Goal: Transaction & Acquisition: Purchase product/service

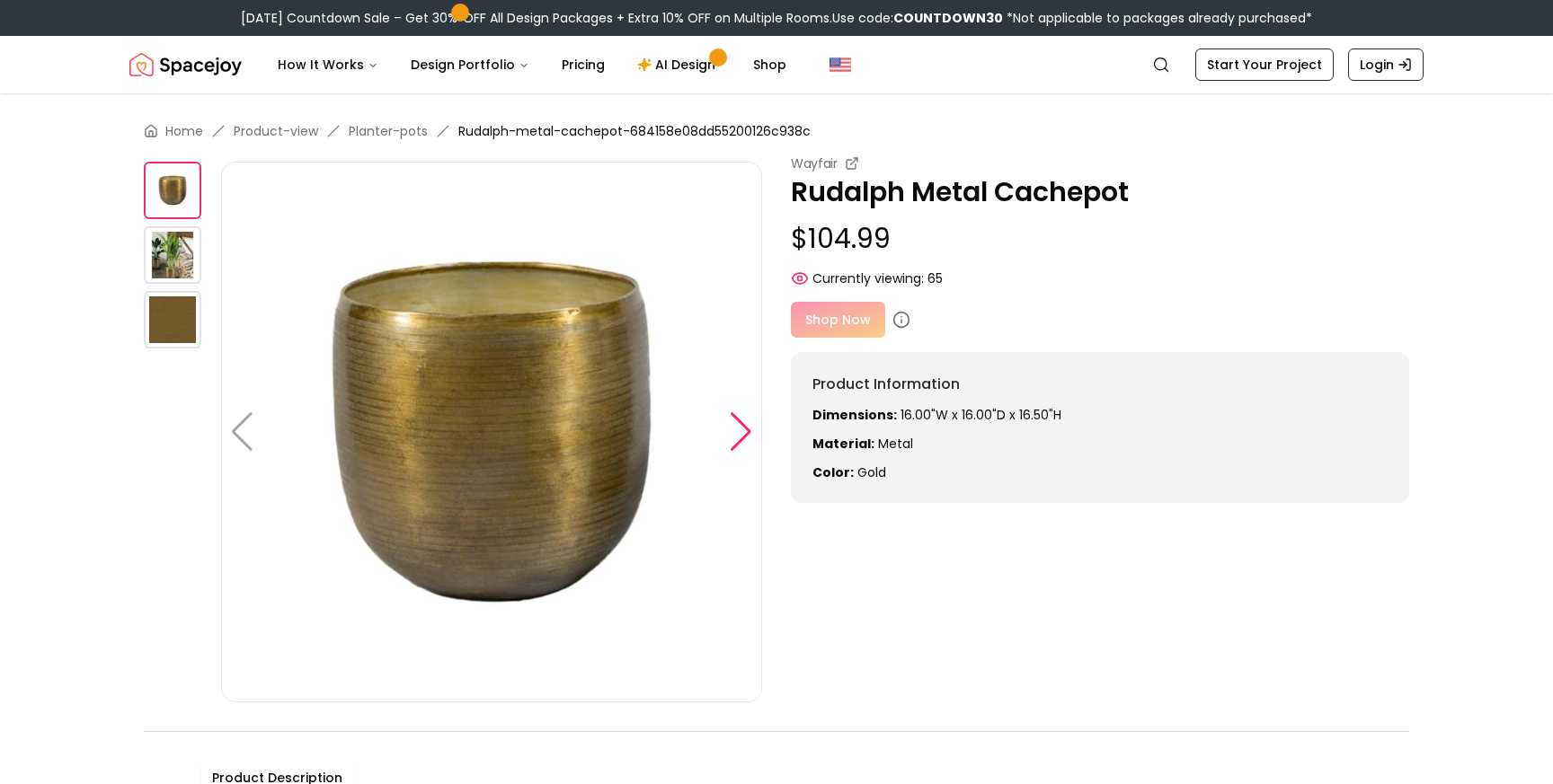
click at [741, 439] on div at bounding box center [741, 432] width 24 height 39
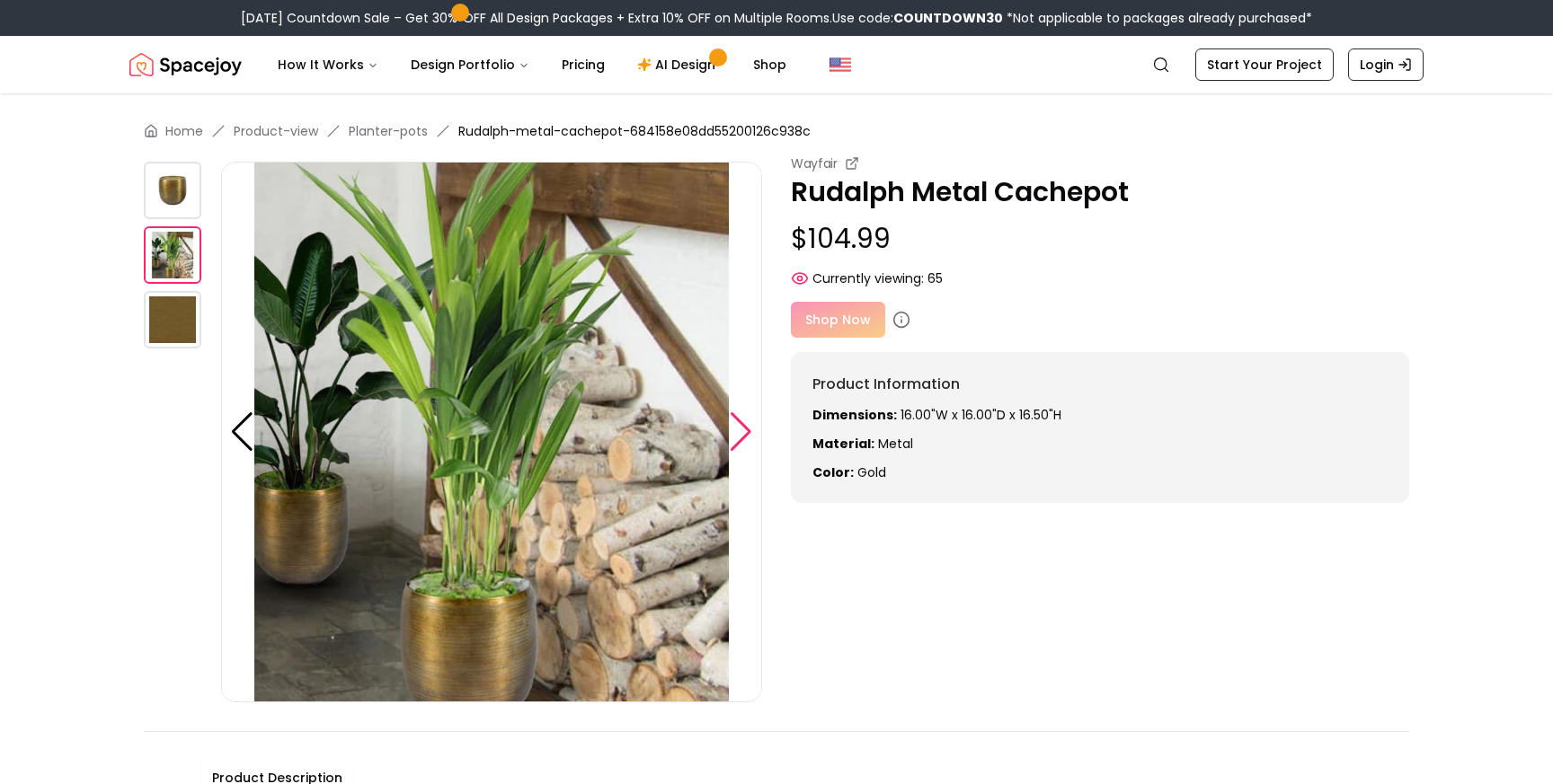
click at [741, 439] on div at bounding box center [741, 432] width 24 height 39
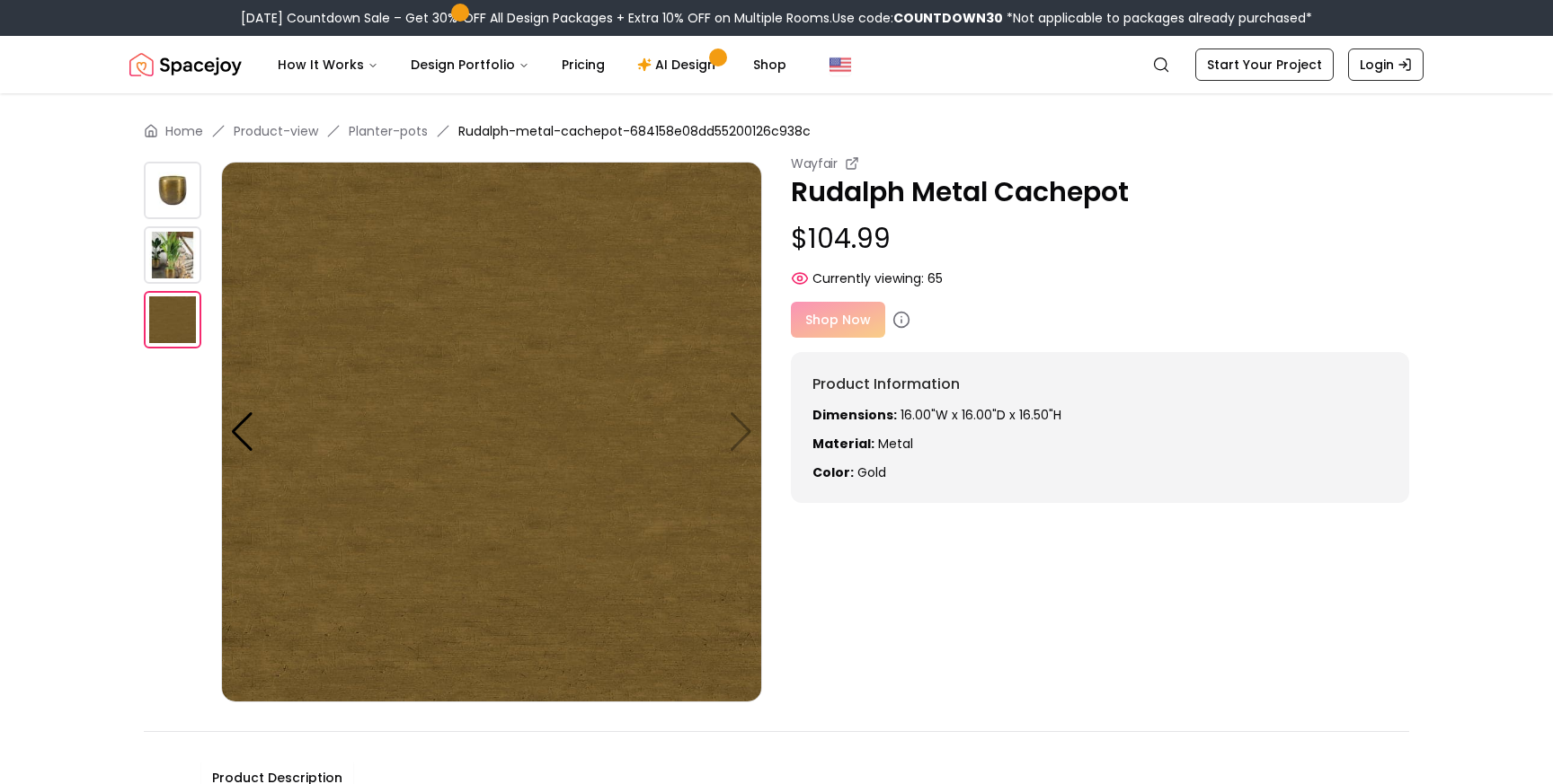
click at [182, 250] on img at bounding box center [172, 254] width 57 height 57
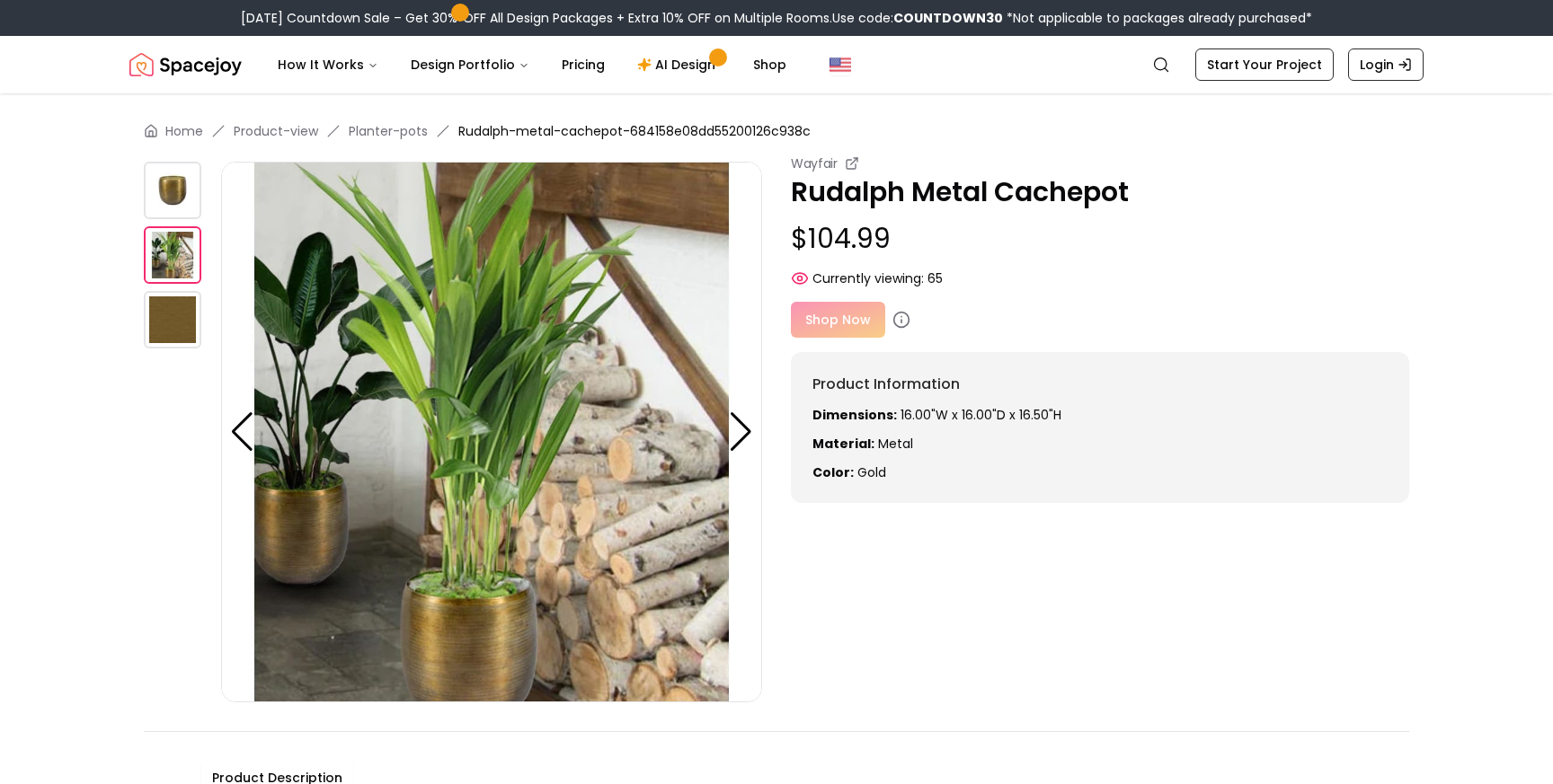
click at [175, 186] on img at bounding box center [172, 190] width 57 height 57
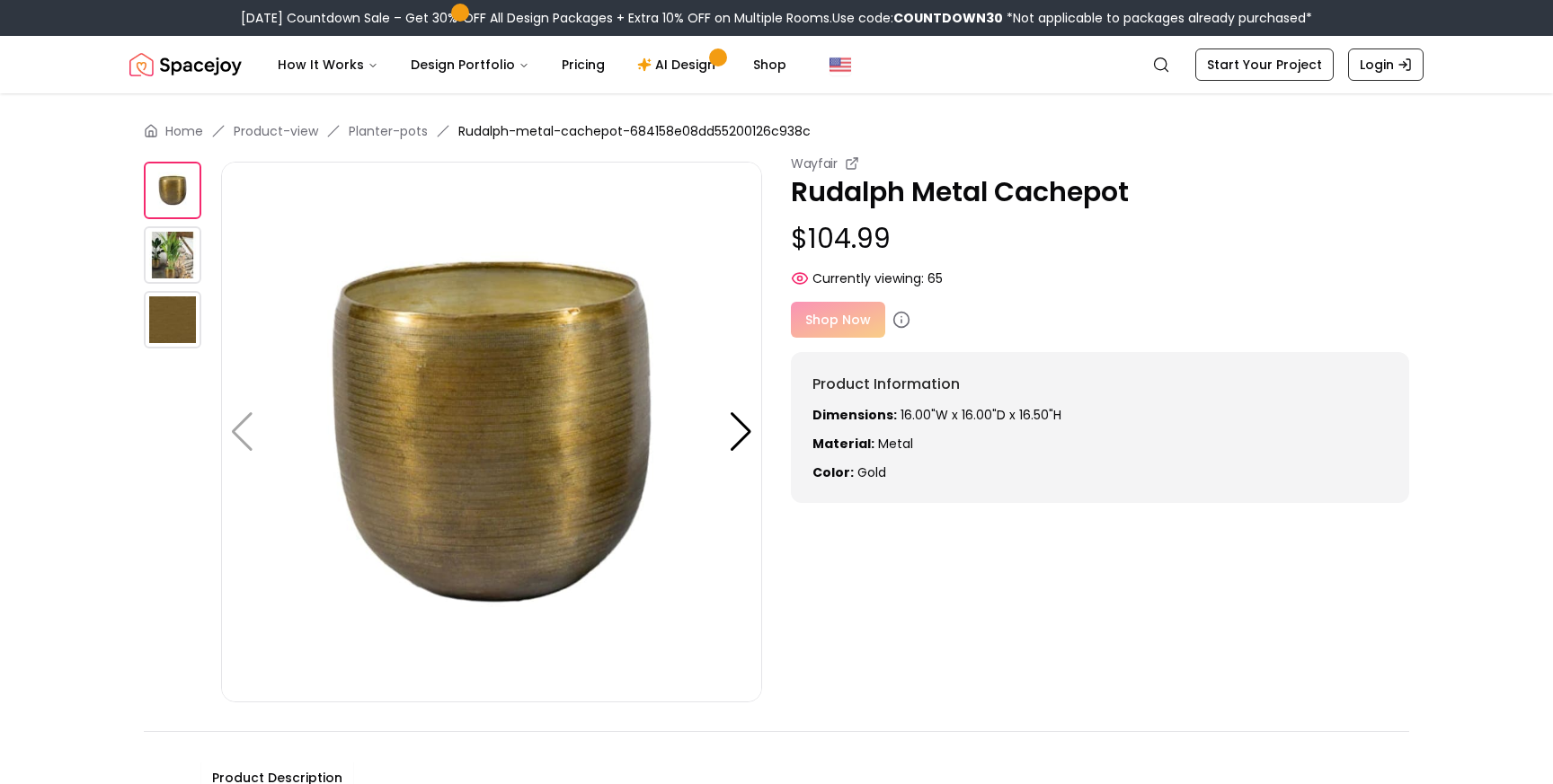
click at [826, 317] on div "Shop Now" at bounding box center [1100, 320] width 618 height 36
